Goal: Use online tool/utility: Utilize a website feature to perform a specific function

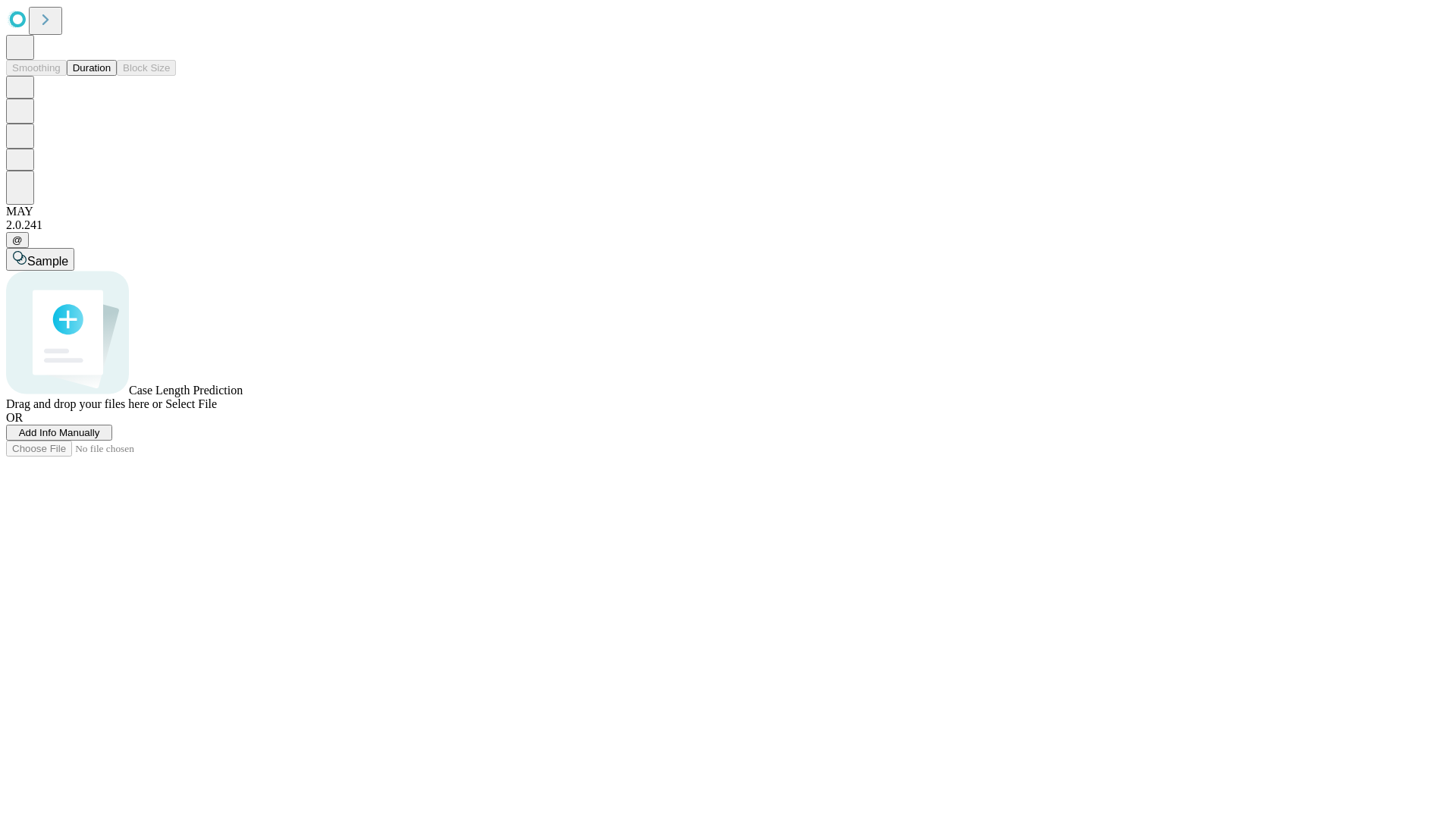
click at [110, 76] on button "Duration" at bounding box center [92, 68] width 50 height 16
click at [100, 438] on span "Add Info Manually" at bounding box center [59, 432] width 81 height 11
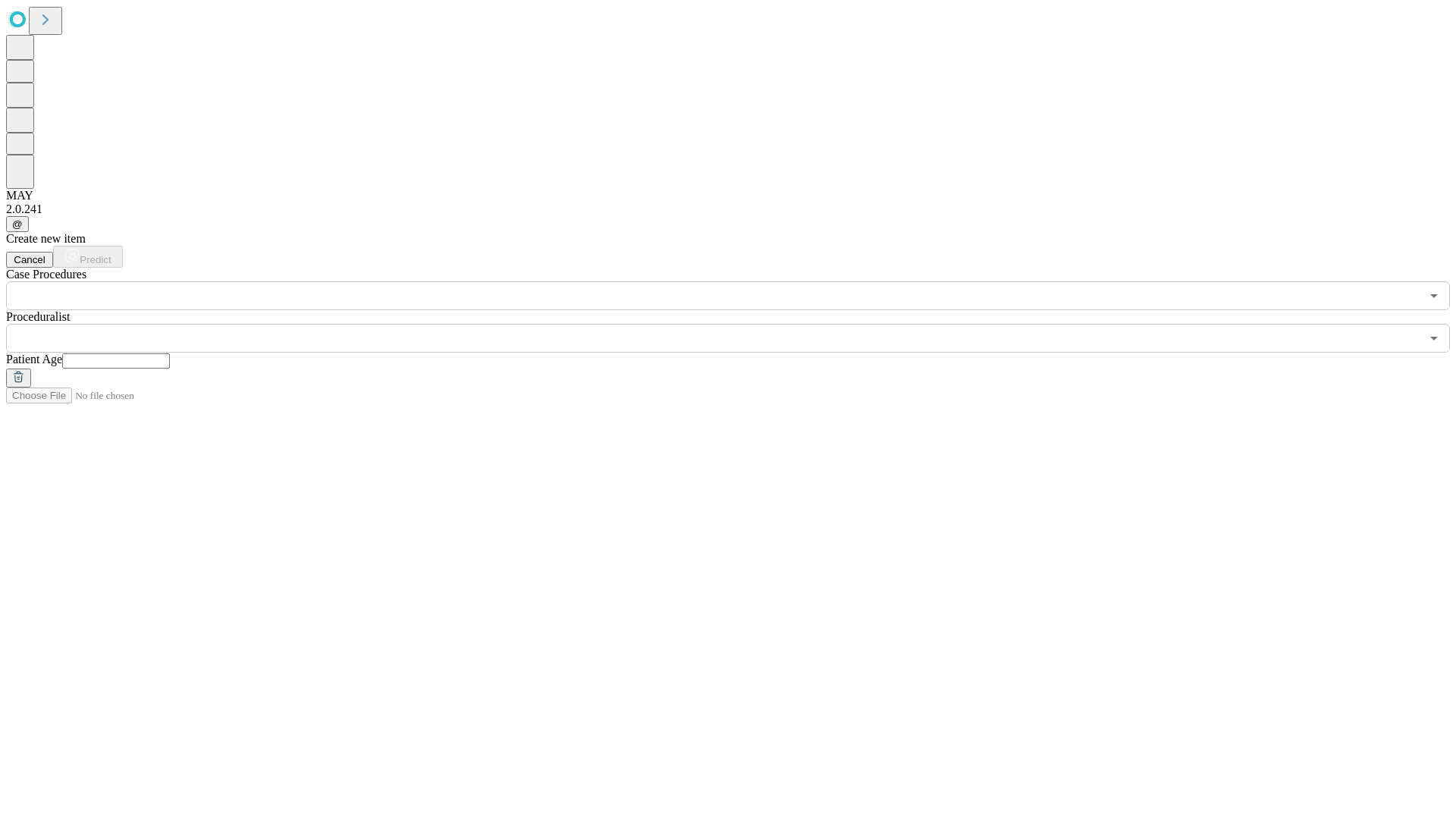
click at [170, 353] on input "text" at bounding box center [116, 361] width 107 height 15
type input "**"
click at [739, 323] on input "text" at bounding box center [713, 338] width 1414 height 29
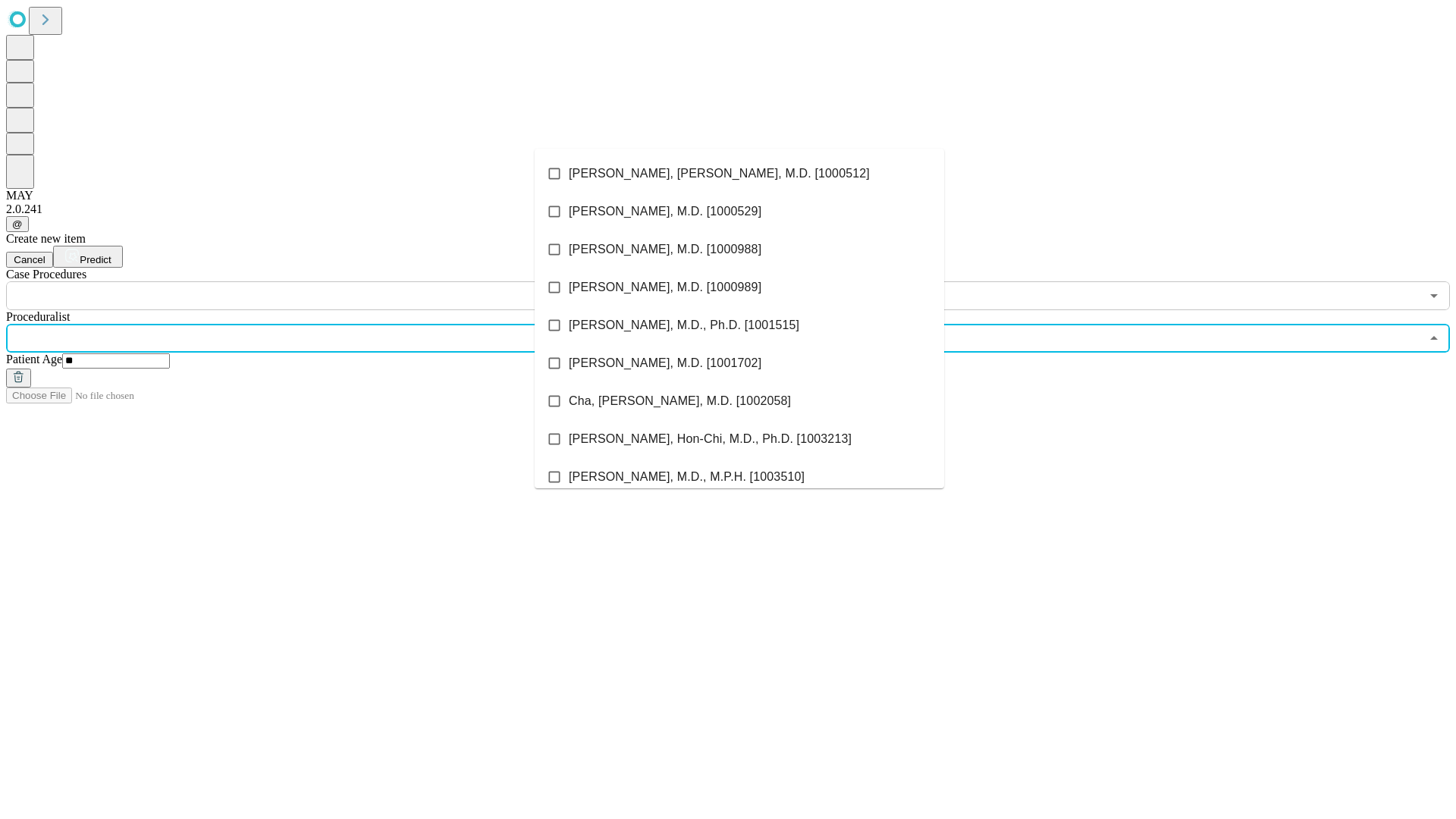
click at [740, 174] on li "[PERSON_NAME], [PERSON_NAME], M.D. [1000512]" at bounding box center [739, 174] width 409 height 38
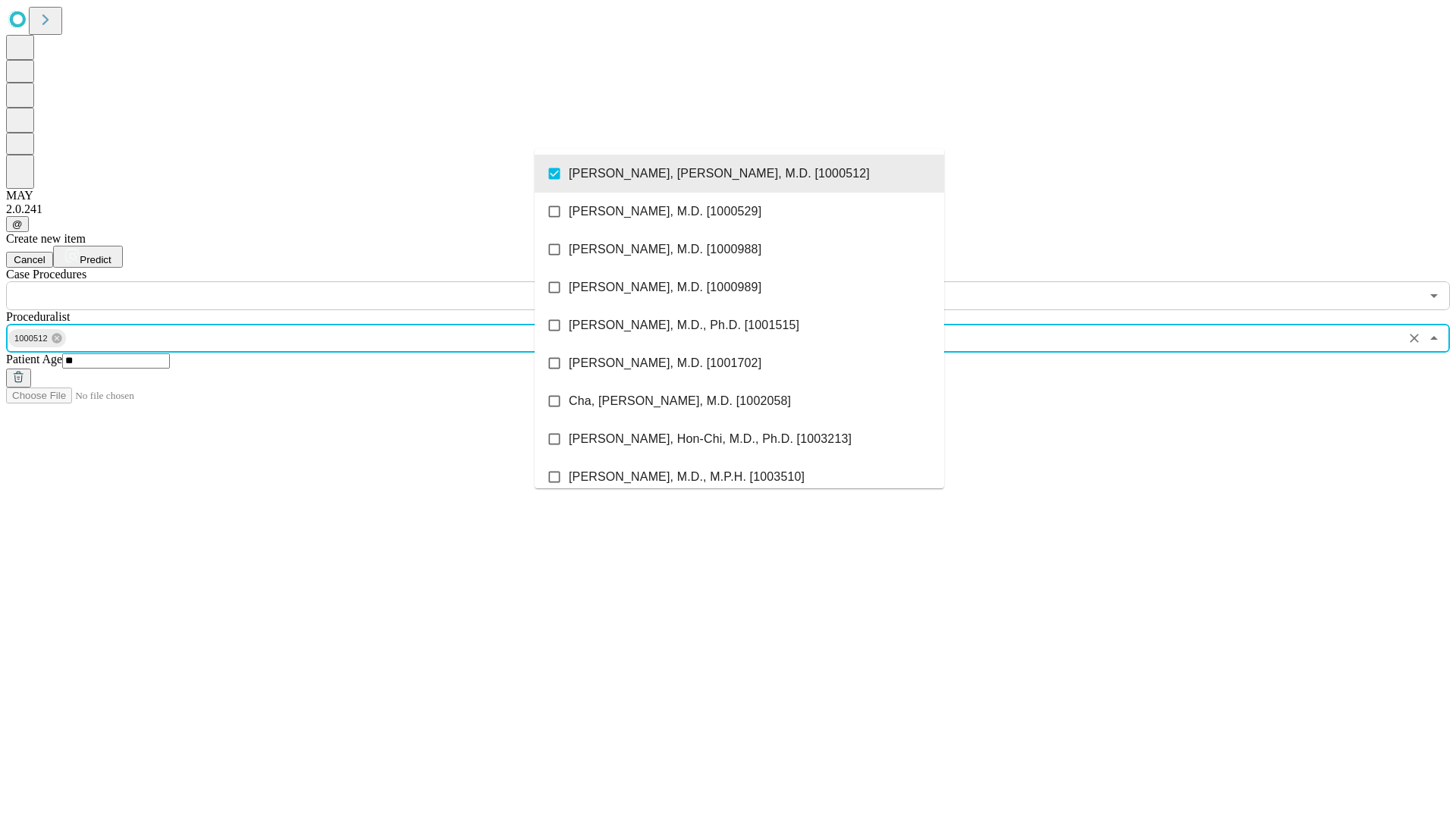
click at [319, 282] on input "text" at bounding box center [713, 296] width 1414 height 29
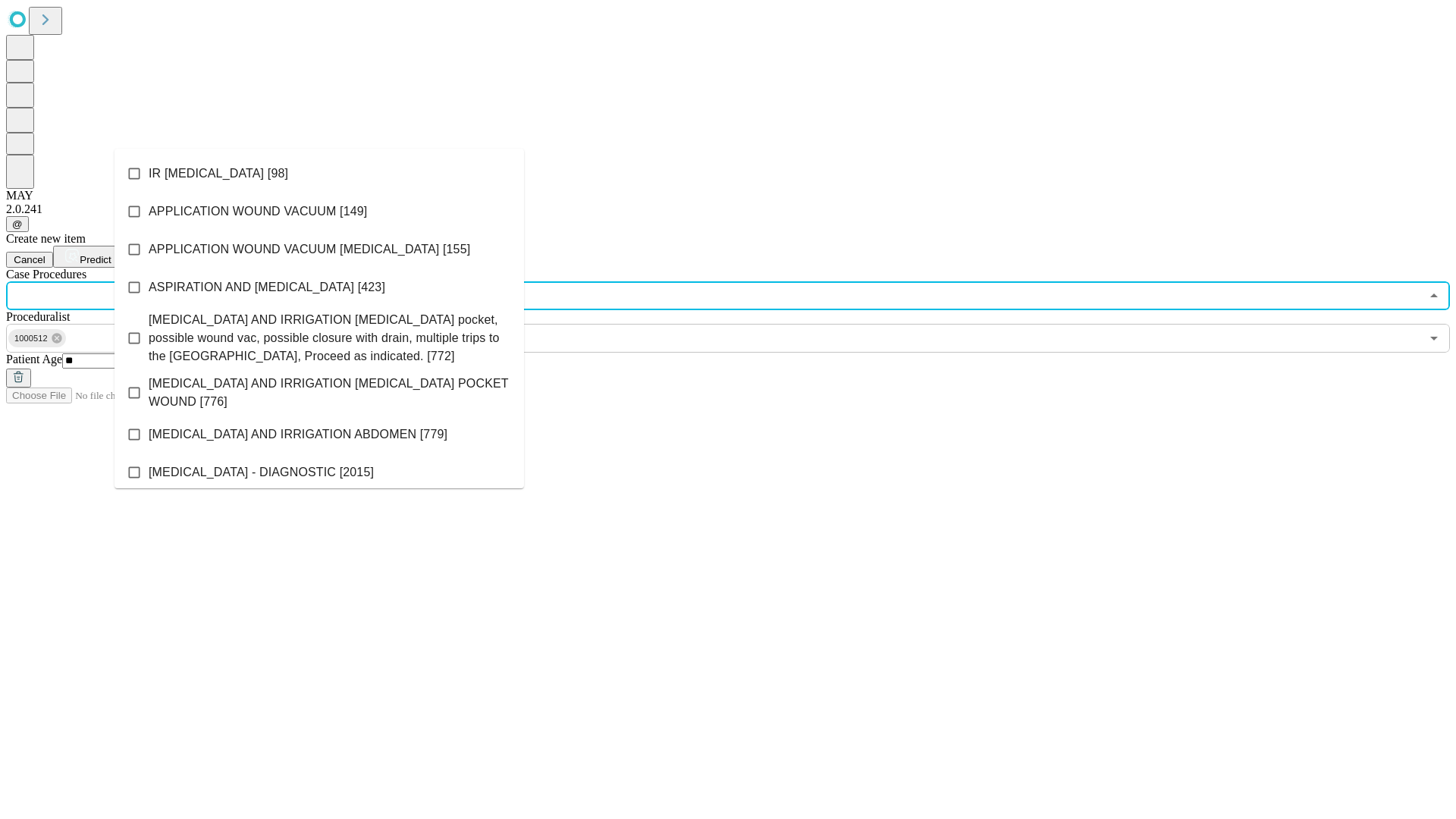
click at [319, 174] on li "IR [MEDICAL_DATA] [98]" at bounding box center [319, 174] width 409 height 38
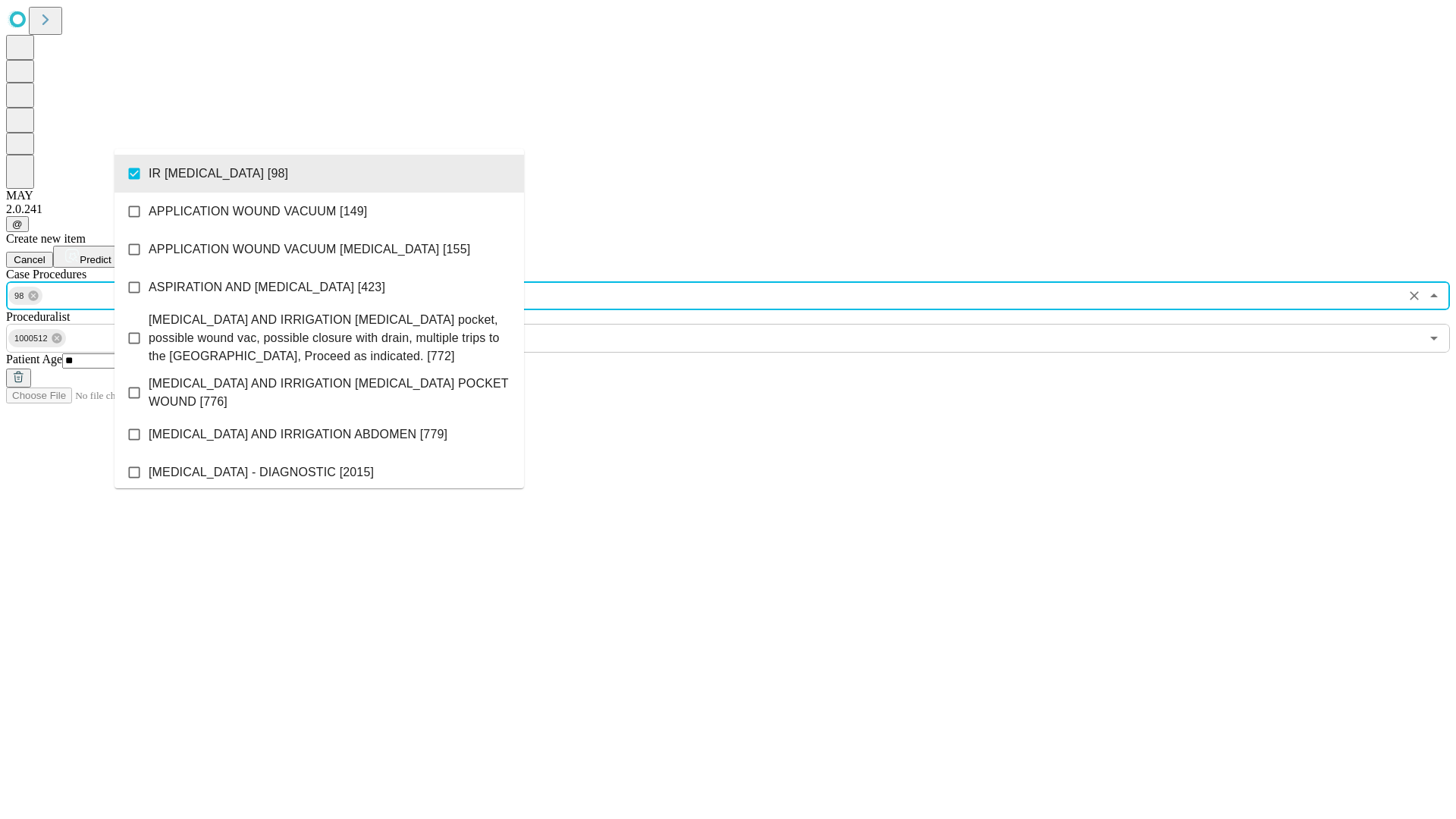
click at [110, 254] on span "Predict" at bounding box center [95, 260] width 31 height 11
